Goal: Answer question/provide support

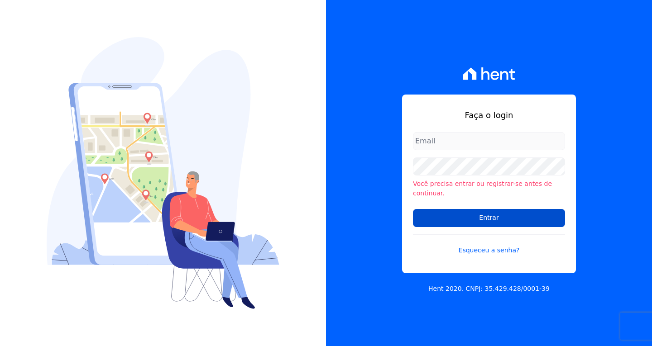
type input "[EMAIL_ADDRESS][DOMAIN_NAME]"
click at [482, 214] on input "Entrar" at bounding box center [489, 218] width 152 height 18
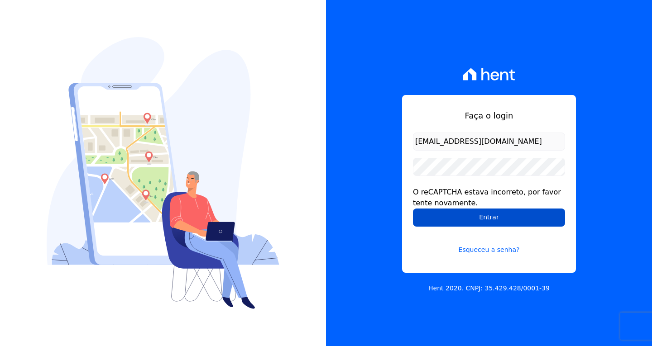
click at [501, 219] on input "Entrar" at bounding box center [489, 218] width 152 height 18
click at [427, 218] on input "Entrar" at bounding box center [489, 218] width 152 height 18
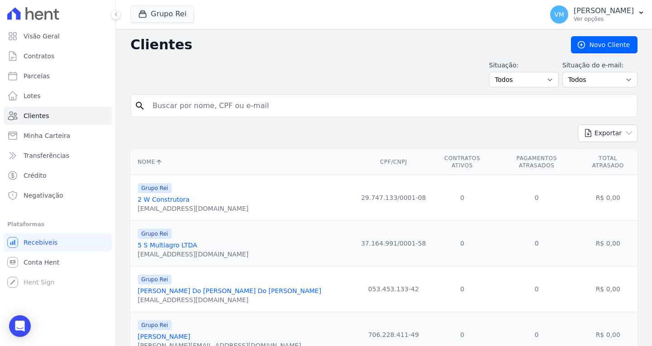
click at [225, 108] on input "search" at bounding box center [390, 106] width 486 height 18
paste input "82106649134"
type input "82106649134"
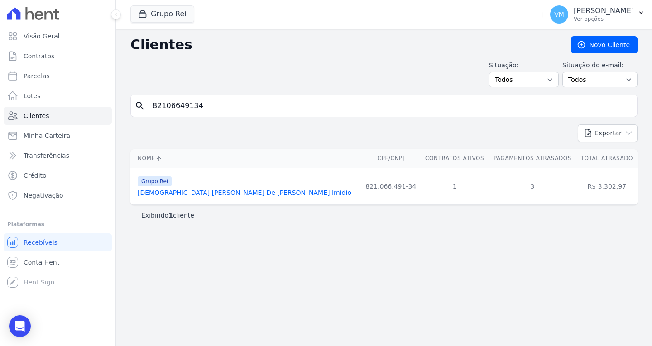
click at [200, 191] on link "[DEMOGRAPHIC_DATA] [PERSON_NAME] De [PERSON_NAME] Imidio" at bounding box center [245, 192] width 214 height 7
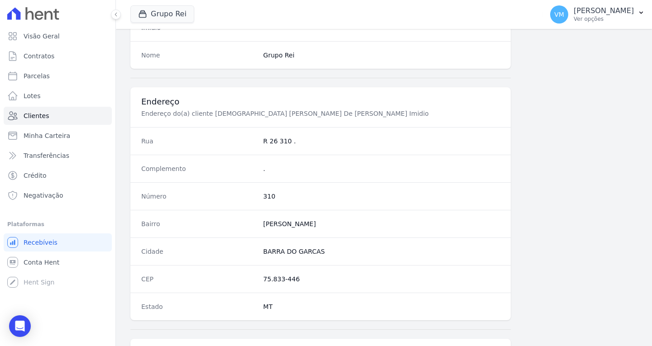
scroll to position [542, 0]
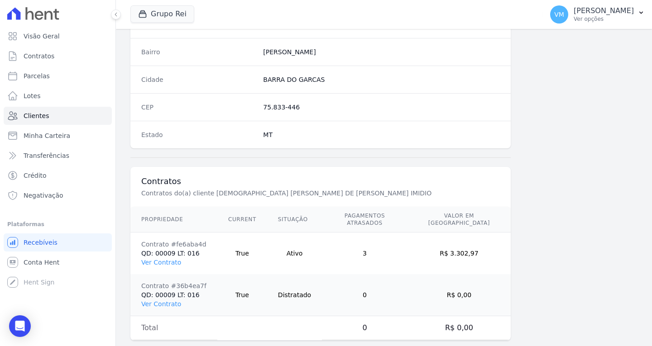
drag, startPoint x: 163, startPoint y: 246, endPoint x: 196, endPoint y: 245, distance: 33.5
click at [163, 259] on link "Ver Contrato" at bounding box center [161, 262] width 40 height 7
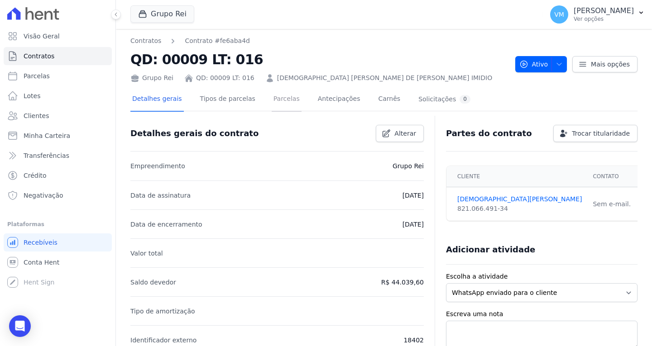
click at [280, 101] on link "Parcelas" at bounding box center [287, 100] width 30 height 24
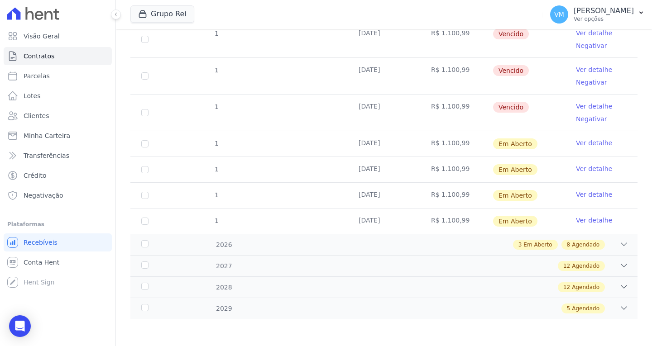
scroll to position [125, 0]
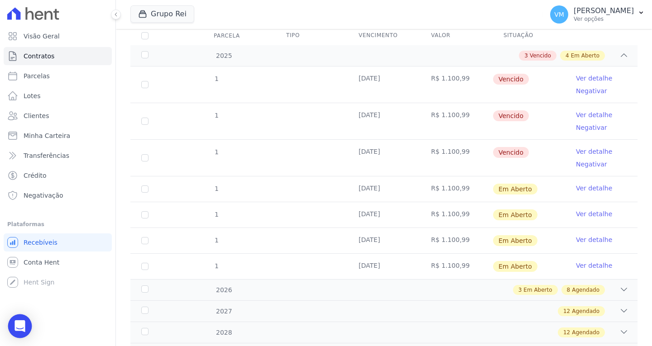
click at [24, 330] on icon "Open Intercom Messenger" at bounding box center [19, 327] width 10 height 12
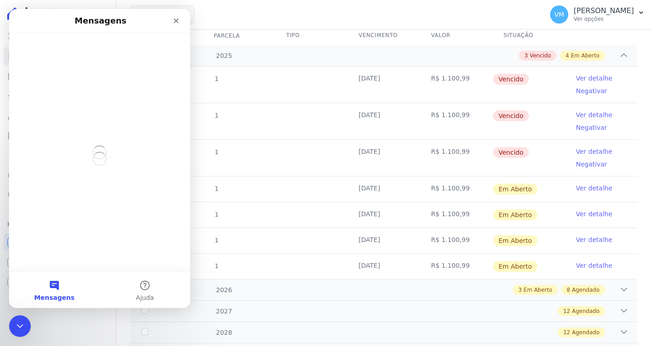
scroll to position [0, 0]
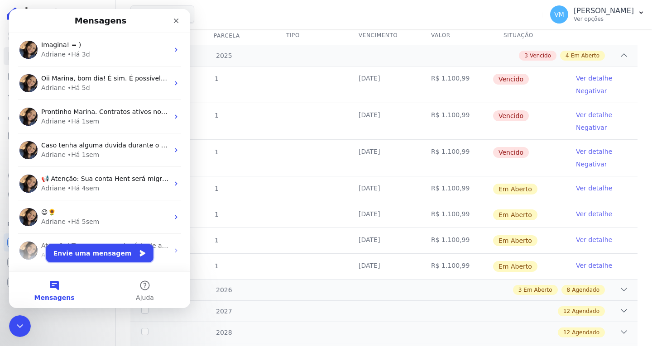
click at [97, 258] on button "Envie uma mensagem" at bounding box center [99, 253] width 107 height 18
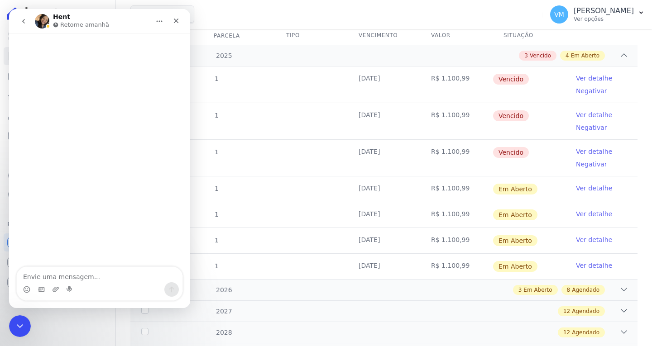
click at [90, 280] on textarea "Envie uma mensagem..." at bounding box center [100, 274] width 166 height 15
type textarea "b"
type textarea "Boa tarde"
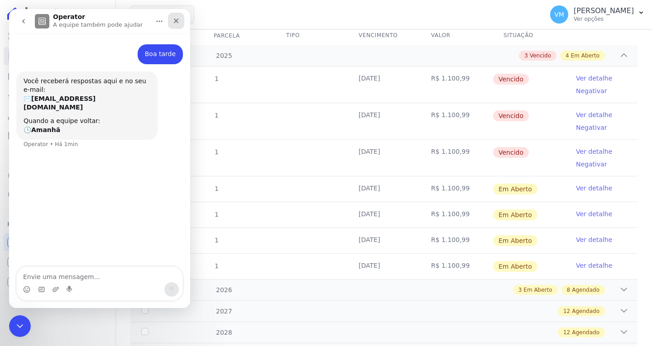
click at [176, 24] on icon "Fechar" at bounding box center [175, 20] width 7 height 7
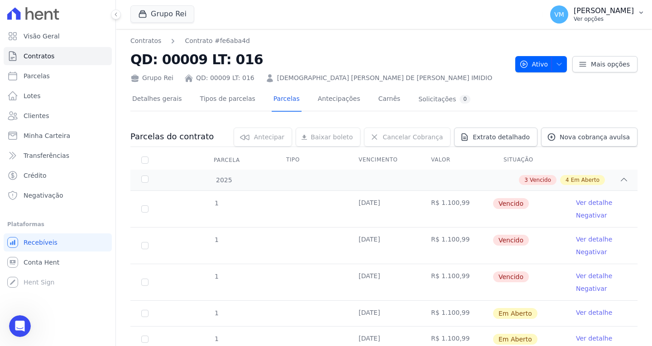
click at [627, 11] on p "[PERSON_NAME]" at bounding box center [604, 10] width 60 height 9
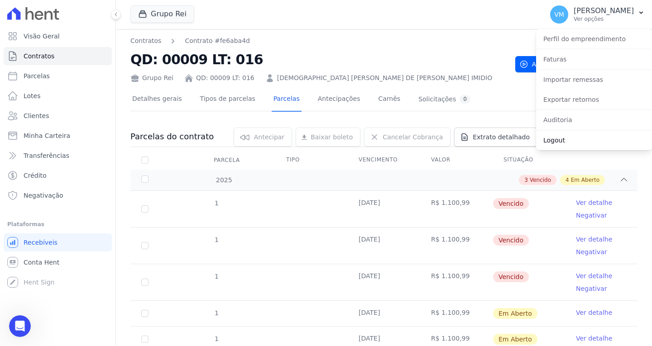
drag, startPoint x: 568, startPoint y: 141, endPoint x: 545, endPoint y: 130, distance: 25.3
click at [567, 141] on link "Logout" at bounding box center [594, 140] width 116 height 16
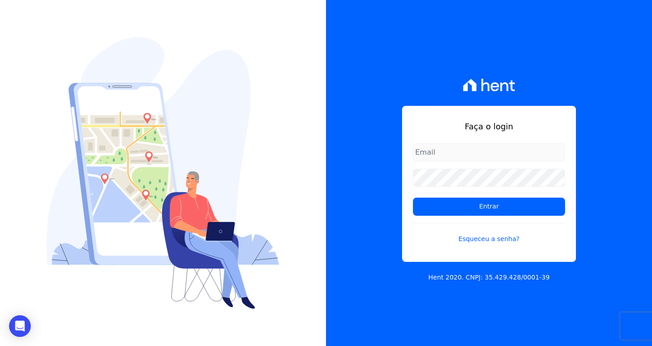
type input "[EMAIL_ADDRESS][DOMAIN_NAME]"
